Goal: Transaction & Acquisition: Purchase product/service

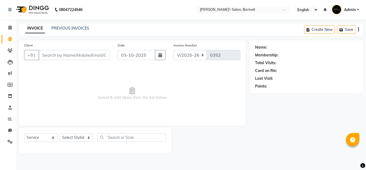
select select "8737"
select select "service"
click at [62, 26] on link "PREVIOUS INVOICES" at bounding box center [70, 28] width 38 height 5
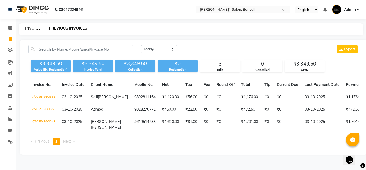
click at [29, 27] on link "INVOICE" at bounding box center [32, 28] width 15 height 5
select select "8737"
select select "service"
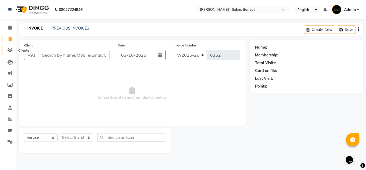
click at [9, 48] on icon at bounding box center [10, 50] width 5 height 4
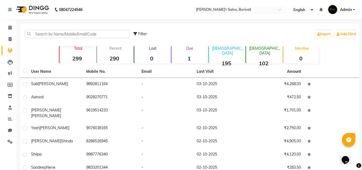
click at [152, 61] on strong "0" at bounding box center [151, 58] width 35 height 7
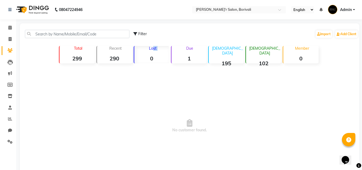
click at [150, 53] on div "Lost 0" at bounding box center [152, 54] width 36 height 17
click at [195, 60] on strong "1" at bounding box center [188, 58] width 35 height 7
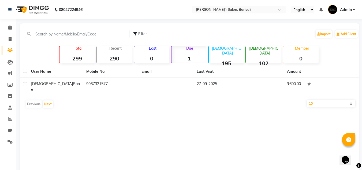
click at [267, 60] on strong "102" at bounding box center [263, 63] width 35 height 7
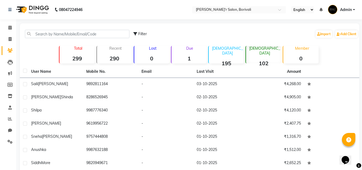
click at [228, 60] on strong "195" at bounding box center [226, 63] width 35 height 7
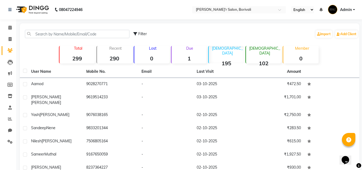
click at [309, 55] on div "Member 0" at bounding box center [301, 54] width 36 height 17
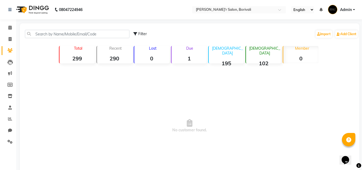
drag, startPoint x: 235, startPoint y: 53, endPoint x: 253, endPoint y: 47, distance: 19.2
click at [238, 52] on div "[DEMOGRAPHIC_DATA] 195" at bounding box center [226, 54] width 36 height 17
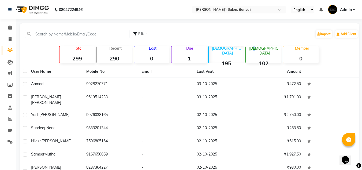
drag, startPoint x: 262, startPoint y: 49, endPoint x: 266, endPoint y: 51, distance: 4.3
click at [264, 52] on div "[DEMOGRAPHIC_DATA] 102" at bounding box center [263, 54] width 36 height 17
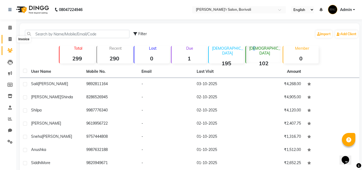
click at [11, 36] on span at bounding box center [9, 39] width 9 height 6
select select "8737"
select select "service"
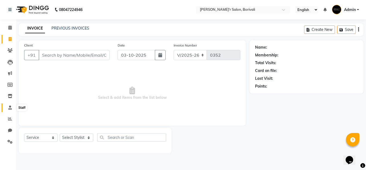
click at [11, 107] on icon at bounding box center [9, 107] width 3 height 4
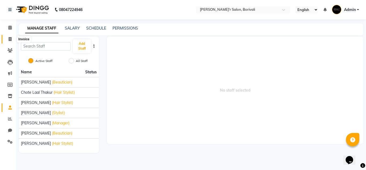
click at [9, 39] on icon at bounding box center [10, 39] width 3 height 4
select select "8737"
select select "service"
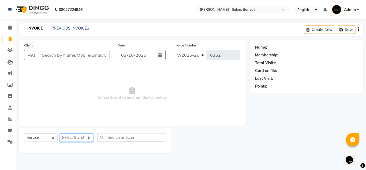
click at [76, 136] on select "Select Stylist [PERSON_NAME] Chote Laal [PERSON_NAME] [PERSON_NAME] [PERSON_NAM…" at bounding box center [76, 137] width 33 height 8
select select "89311"
click at [60, 133] on select "Select Stylist [PERSON_NAME] Chote Laal [PERSON_NAME] [PERSON_NAME] [PERSON_NAM…" at bounding box center [76, 137] width 33 height 8
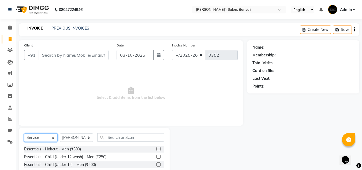
click at [49, 139] on select "Select Service Product Membership Package Voucher Prepaid Gift Card" at bounding box center [40, 137] width 33 height 8
select select "product"
click at [24, 133] on select "Select Service Product Membership Package Voucher Prepaid Gift Card" at bounding box center [40, 137] width 33 height 8
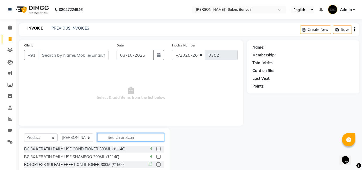
click at [119, 136] on input "text" at bounding box center [130, 137] width 67 height 8
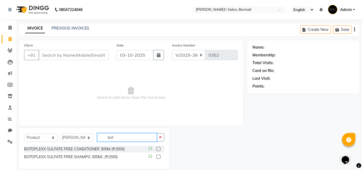
type input "bot"
click at [157, 148] on label at bounding box center [158, 149] width 4 height 4
click at [157, 148] on input "checkbox" at bounding box center [157, 148] width 3 height 3
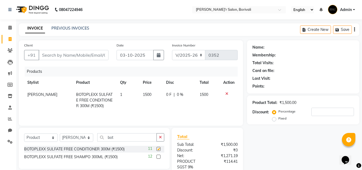
checkbox input "false"
click at [159, 156] on label at bounding box center [158, 156] width 4 height 4
click at [159, 156] on input "checkbox" at bounding box center [157, 156] width 3 height 3
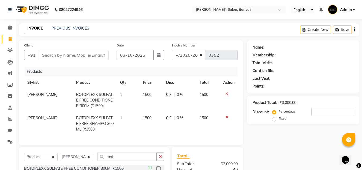
checkbox input "false"
click at [74, 53] on input "Client" at bounding box center [74, 55] width 70 height 10
type input "8"
type input "0"
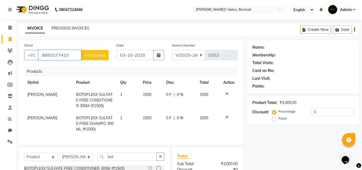
type input "8850277410"
click at [96, 51] on button "Add Client" at bounding box center [95, 55] width 28 height 10
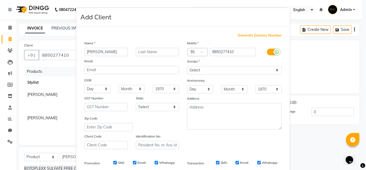
type input "[PERSON_NAME]"
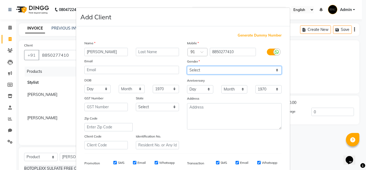
click at [198, 70] on select "Select [DEMOGRAPHIC_DATA] [DEMOGRAPHIC_DATA] Other Prefer Not To Say" at bounding box center [234, 70] width 95 height 8
select select "[DEMOGRAPHIC_DATA]"
click at [187, 66] on select "Select [DEMOGRAPHIC_DATA] [DEMOGRAPHIC_DATA] Other Prefer Not To Say" at bounding box center [234, 70] width 95 height 8
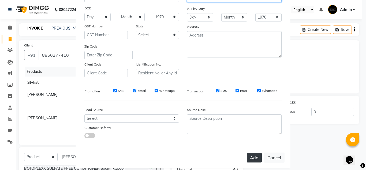
scroll to position [78, 0]
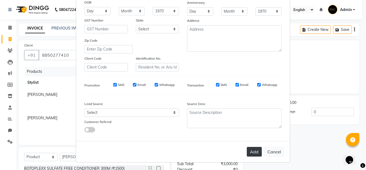
click at [252, 152] on button "Add" at bounding box center [254, 152] width 15 height 10
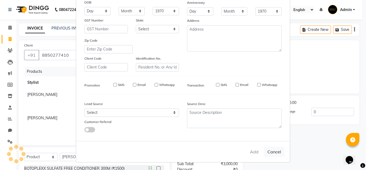
select select
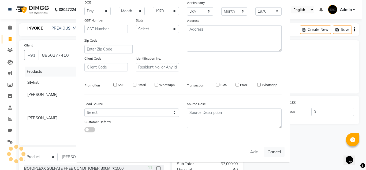
select select
checkbox input "false"
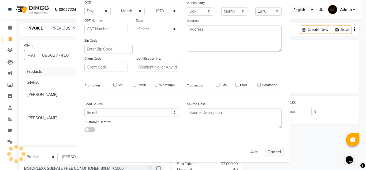
checkbox input "false"
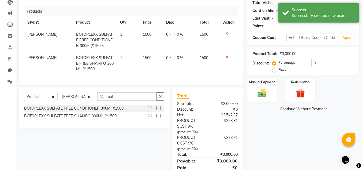
scroll to position [80, 0]
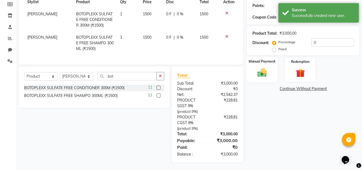
click at [265, 72] on img at bounding box center [262, 72] width 15 height 11
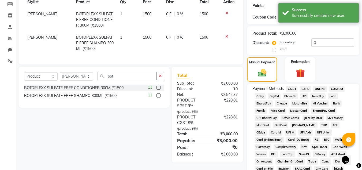
click at [306, 87] on span "CARD" at bounding box center [306, 89] width 12 height 6
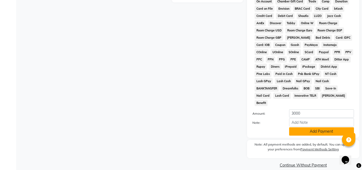
click at [306, 127] on button "Add Payment" at bounding box center [321, 131] width 65 height 8
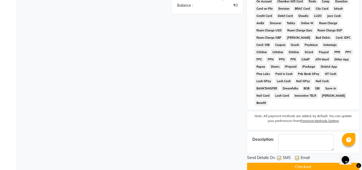
click at [309, 162] on button "Checkout" at bounding box center [303, 166] width 112 height 8
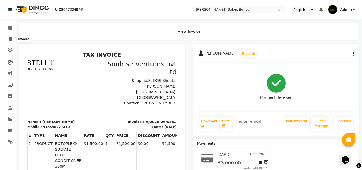
click at [8, 40] on span at bounding box center [9, 39] width 9 height 6
select select "8737"
select select "service"
